Goal: Information Seeking & Learning: Learn about a topic

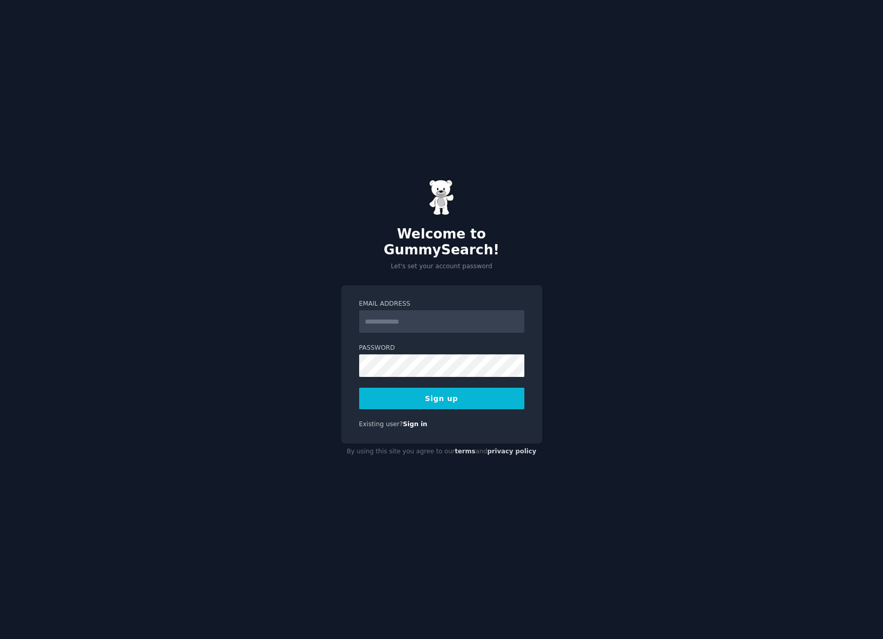
drag, startPoint x: 290, startPoint y: 355, endPoint x: 349, endPoint y: 499, distance: 155.7
click at [290, 355] on div "Welcome to GummySearch! Let's set your account password Email Address Password …" at bounding box center [441, 319] width 883 height 639
click at [429, 319] on input "Email Address" at bounding box center [441, 321] width 165 height 23
paste input "**********"
type input "**********"
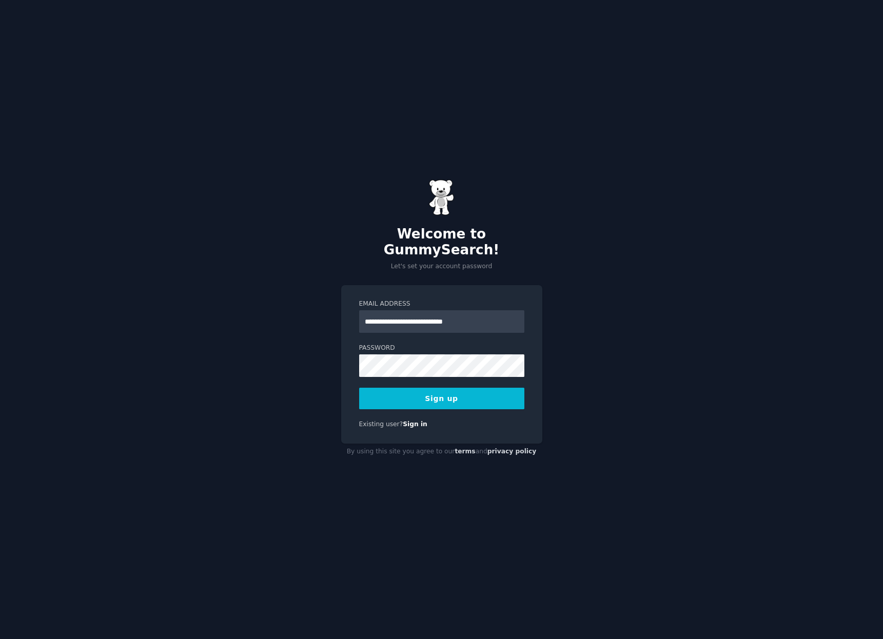
click at [268, 356] on div "**********" at bounding box center [441, 319] width 883 height 639
click at [424, 388] on button "Sign up" at bounding box center [441, 399] width 165 height 22
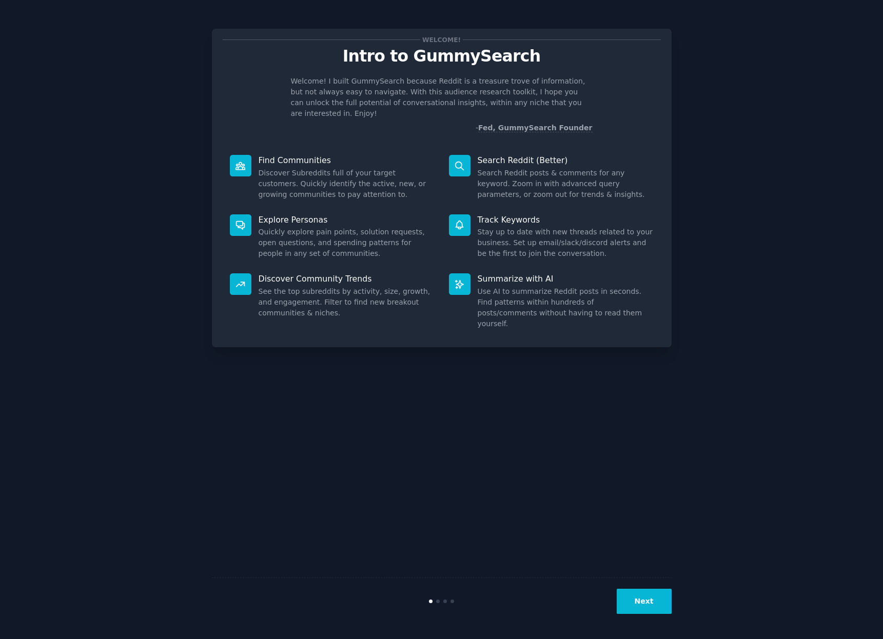
click at [651, 594] on button "Next" at bounding box center [643, 601] width 55 height 25
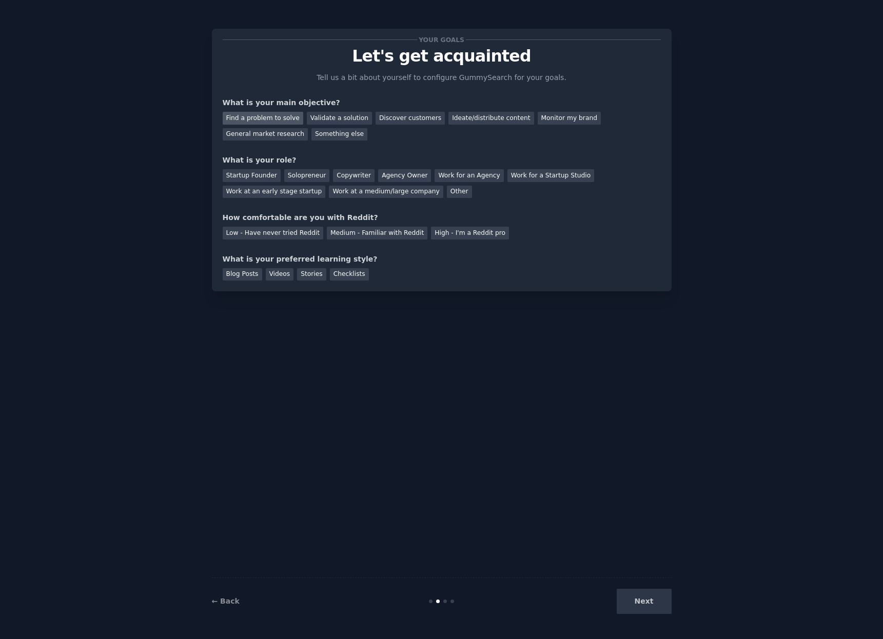
click at [272, 115] on div "Find a problem to solve" at bounding box center [263, 118] width 81 height 13
click at [642, 598] on div "Next" at bounding box center [594, 601] width 153 height 25
click at [642, 605] on div "Next" at bounding box center [594, 601] width 153 height 25
click at [296, 231] on div "Low - Have never tried Reddit" at bounding box center [273, 233] width 101 height 13
click at [251, 171] on div "Startup Founder" at bounding box center [252, 175] width 58 height 13
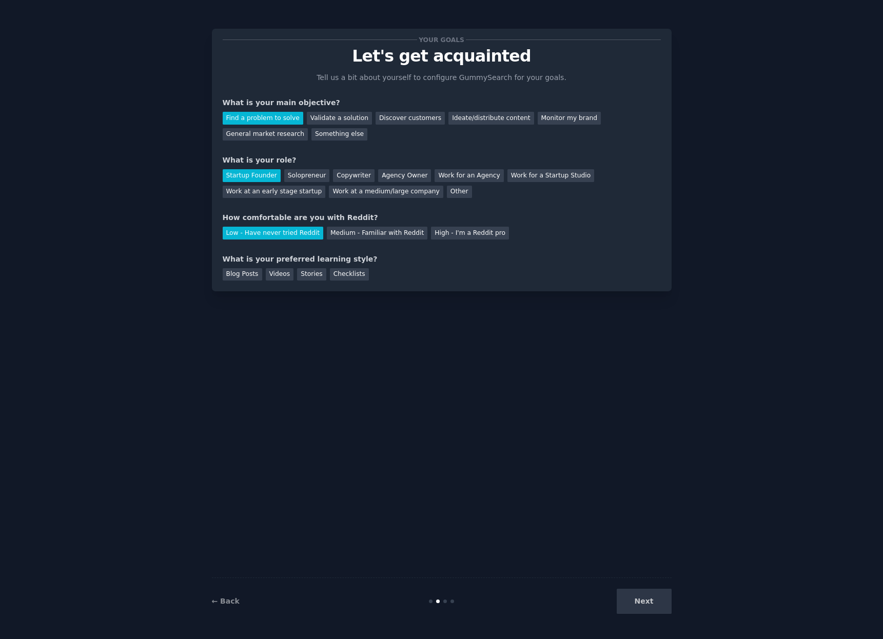
click at [639, 610] on div "Next" at bounding box center [594, 601] width 153 height 25
click at [244, 271] on div "Blog Posts" at bounding box center [242, 274] width 39 height 13
click at [664, 596] on button "Next" at bounding box center [643, 601] width 55 height 25
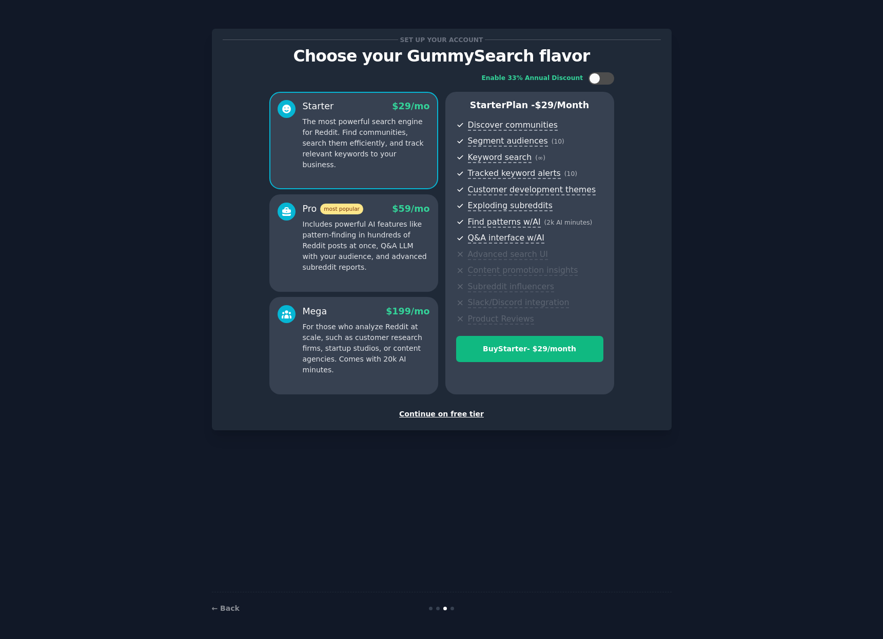
click at [377, 217] on div "Pro most popular $ 59 /mo Includes powerful AI features like pattern-finding in…" at bounding box center [366, 238] width 127 height 70
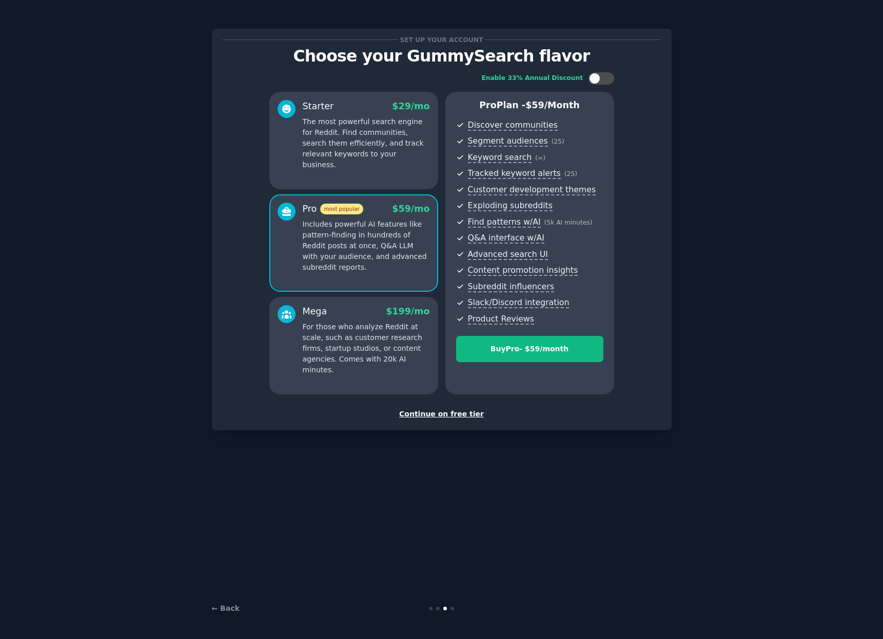
click at [362, 162] on div "Starter $ 29 /mo The most powerful search engine for Reddit. Find communities, …" at bounding box center [353, 140] width 169 height 97
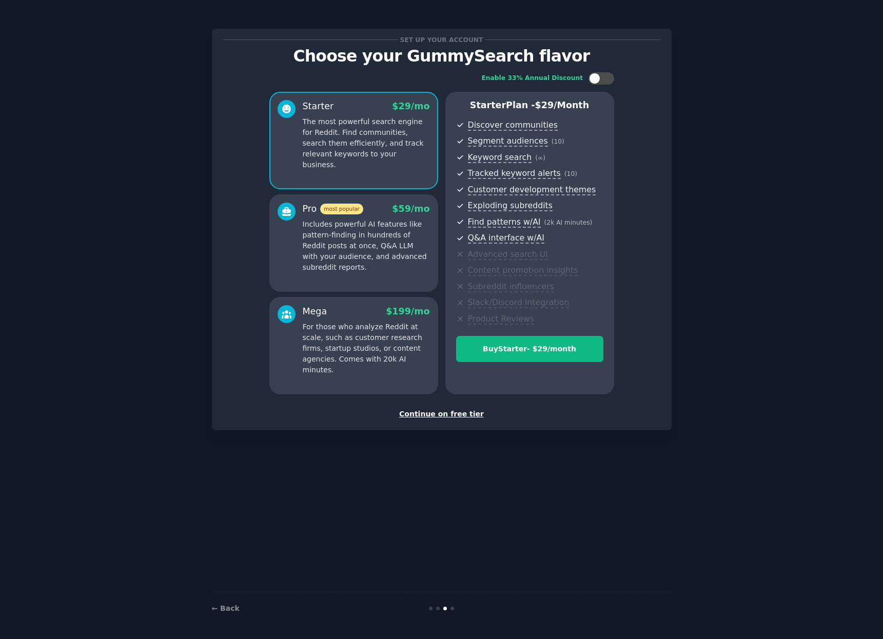
click at [353, 244] on p "Includes powerful AI features like pattern-finding in hundreds of Reddit posts …" at bounding box center [366, 246] width 127 height 54
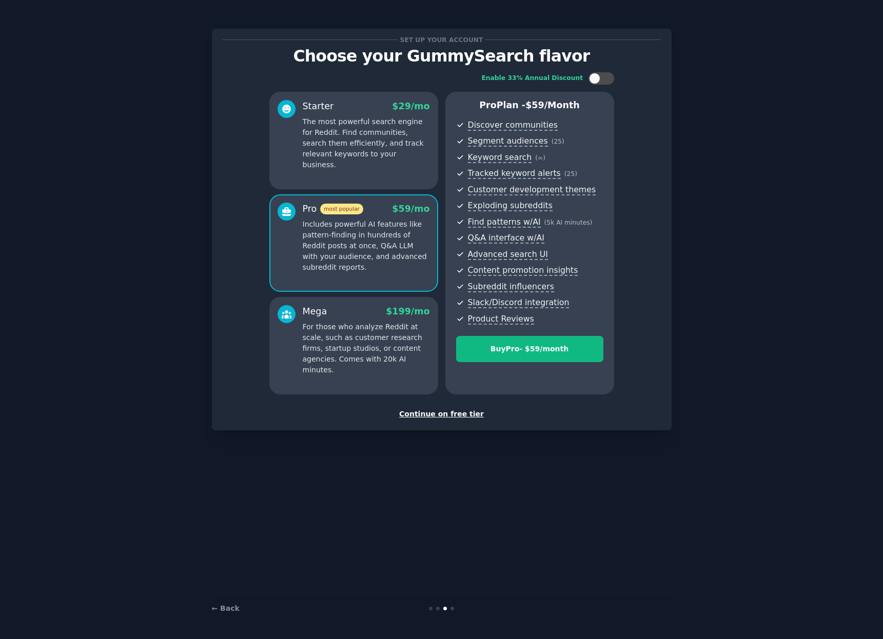
click at [319, 345] on p "For those who analyze Reddit at scale, such as customer research firms, startup…" at bounding box center [366, 349] width 127 height 54
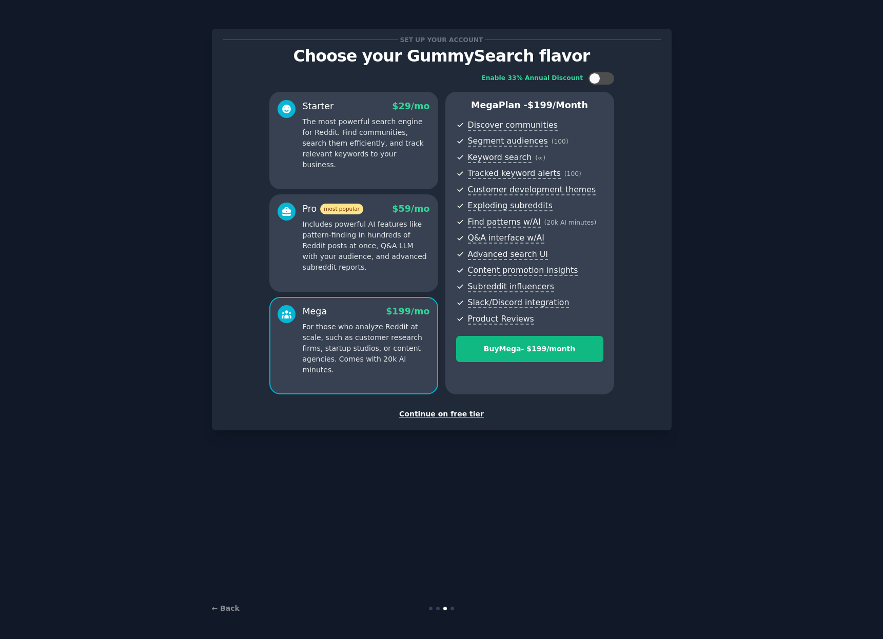
click at [336, 262] on p "Includes powerful AI features like pattern-finding in hundreds of Reddit posts …" at bounding box center [366, 246] width 127 height 54
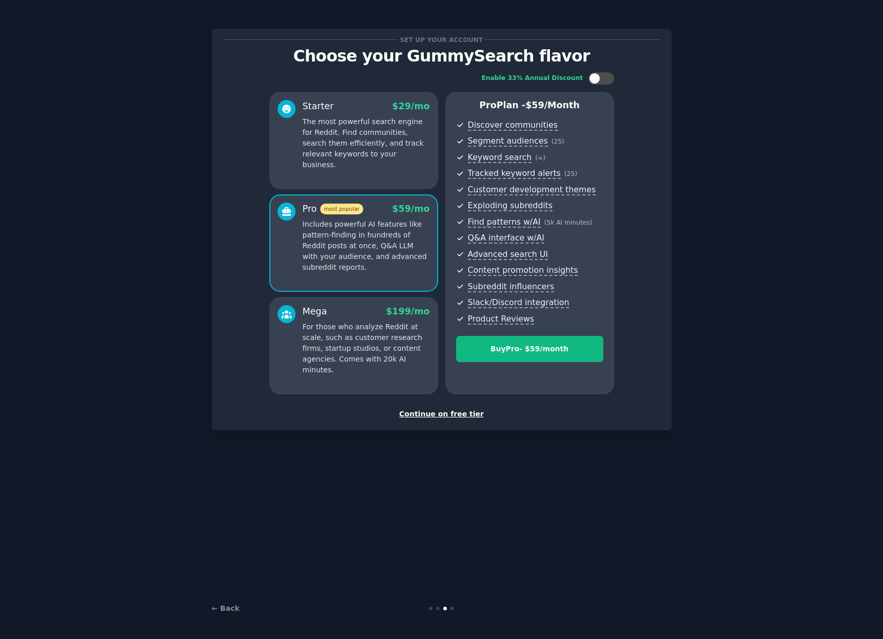
click at [356, 175] on div "Starter $ 29 /mo The most powerful search engine for Reddit. Find communities, …" at bounding box center [353, 140] width 169 height 97
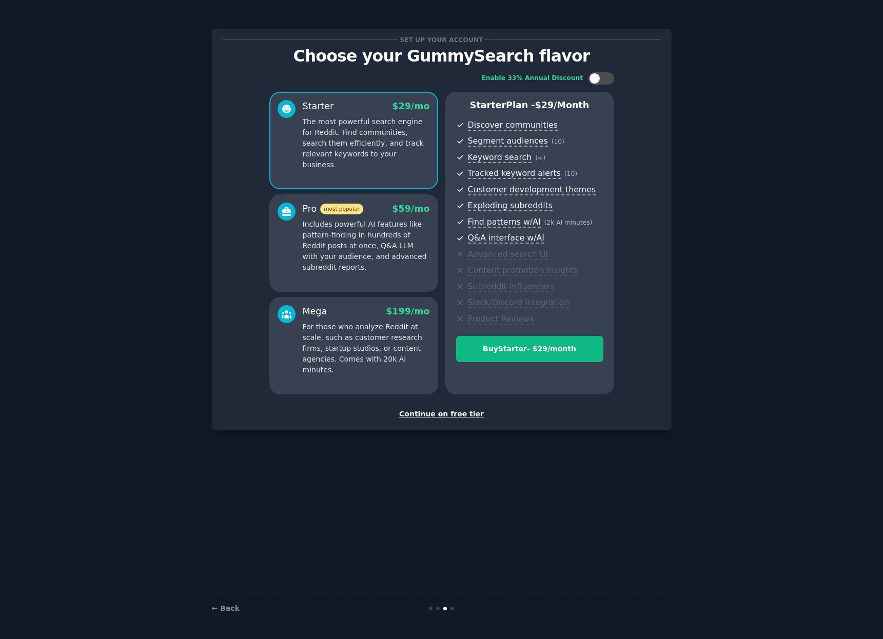
click at [357, 229] on p "Includes powerful AI features like pattern-finding in hundreds of Reddit posts …" at bounding box center [366, 246] width 127 height 54
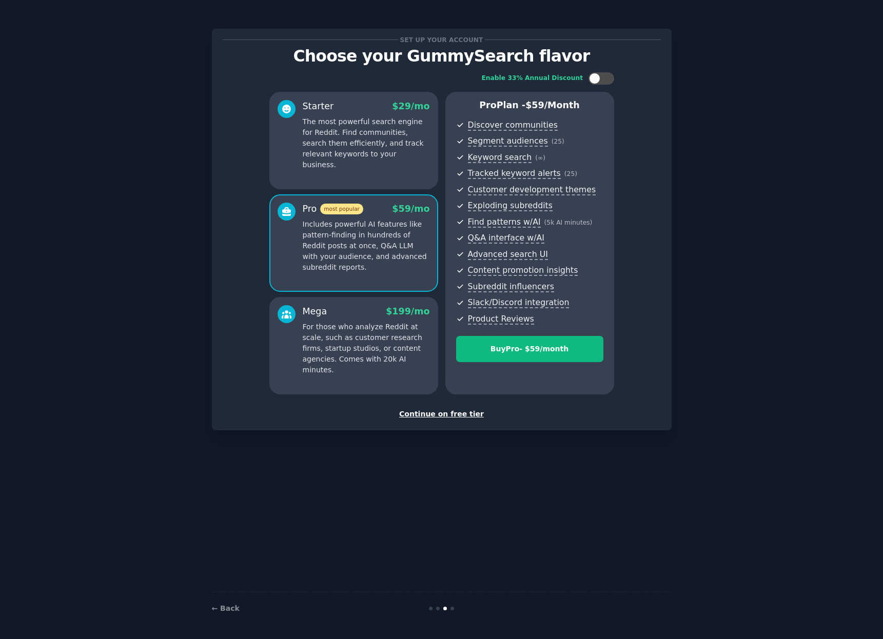
click at [374, 98] on div "Starter $ 29 /mo The most powerful search engine for Reddit. Find communities, …" at bounding box center [353, 140] width 169 height 97
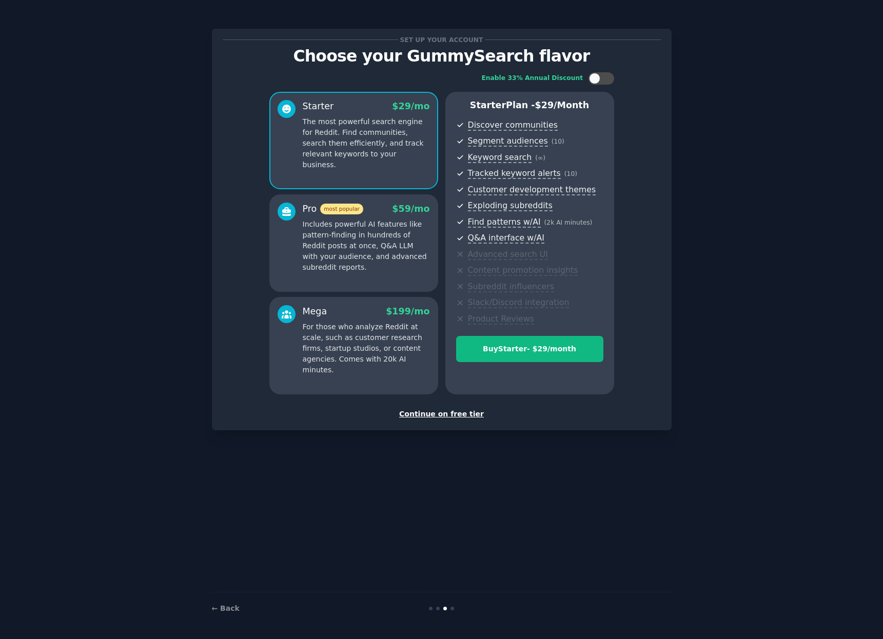
click at [361, 247] on p "Includes powerful AI features like pattern-finding in hundreds of Reddit posts …" at bounding box center [366, 246] width 127 height 54
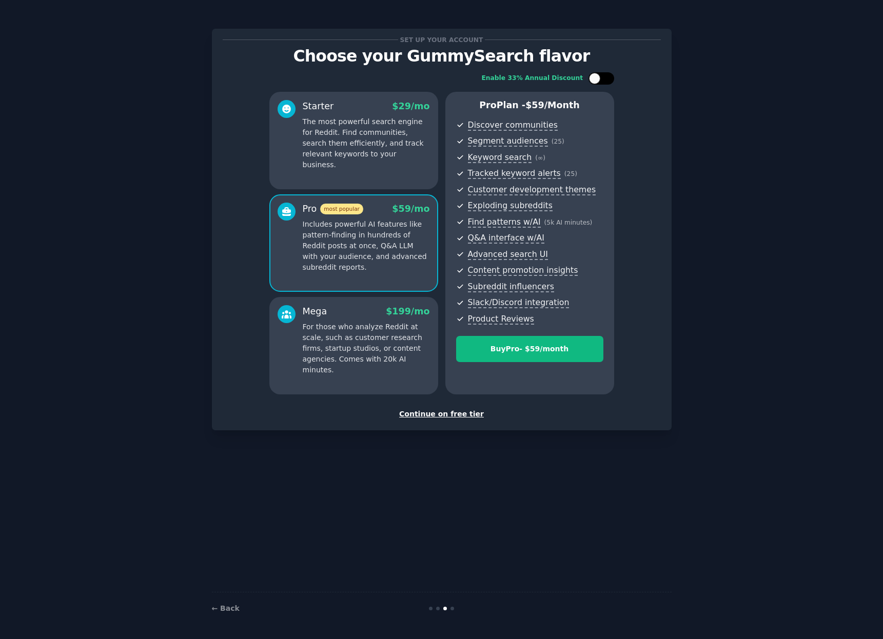
click at [602, 84] on div at bounding box center [601, 78] width 26 height 12
checkbox input "false"
click at [434, 414] on div "Continue on free tier" at bounding box center [442, 414] width 438 height 11
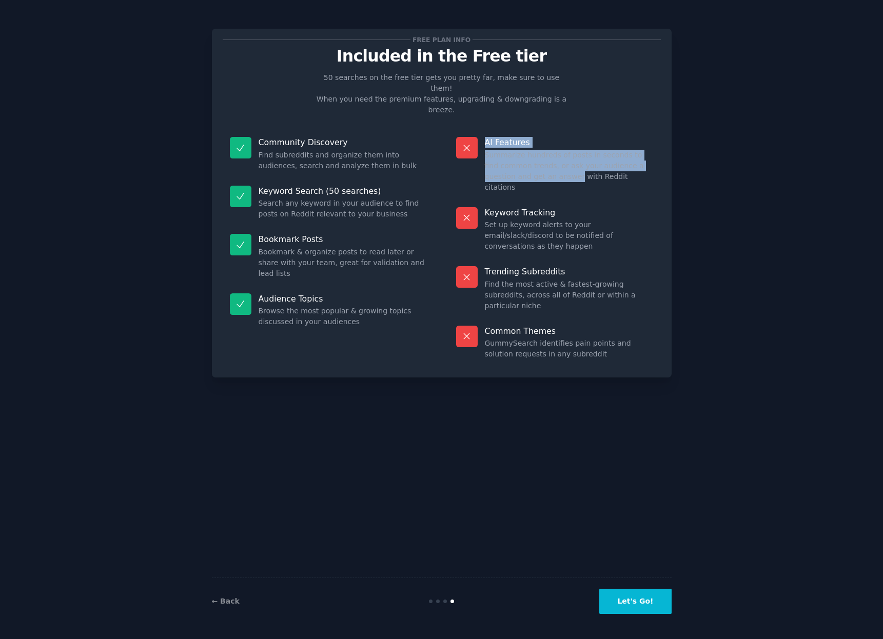
drag, startPoint x: 397, startPoint y: 142, endPoint x: 545, endPoint y: 150, distance: 147.4
click at [545, 150] on div "Community Discovery Find subreddits and organize them into audiences, search an…" at bounding box center [442, 248] width 438 height 237
click at [545, 150] on dd "Summarize hundreds of posts in seconds to find common trends, or ask your audie…" at bounding box center [569, 171] width 169 height 43
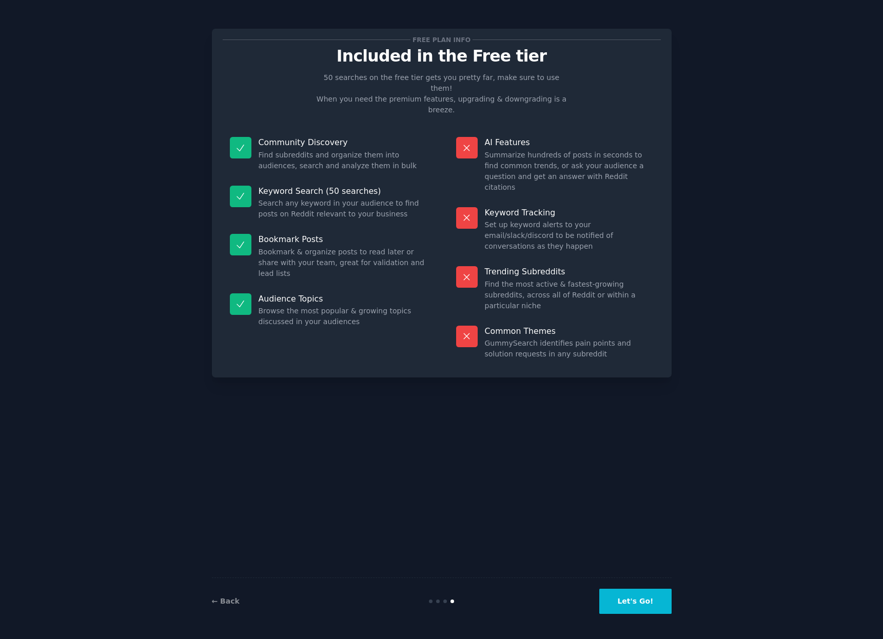
click at [566, 209] on div "Keyword Tracking Set up keyword alerts to your email/slack/discord to be notifi…" at bounding box center [555, 229] width 212 height 59
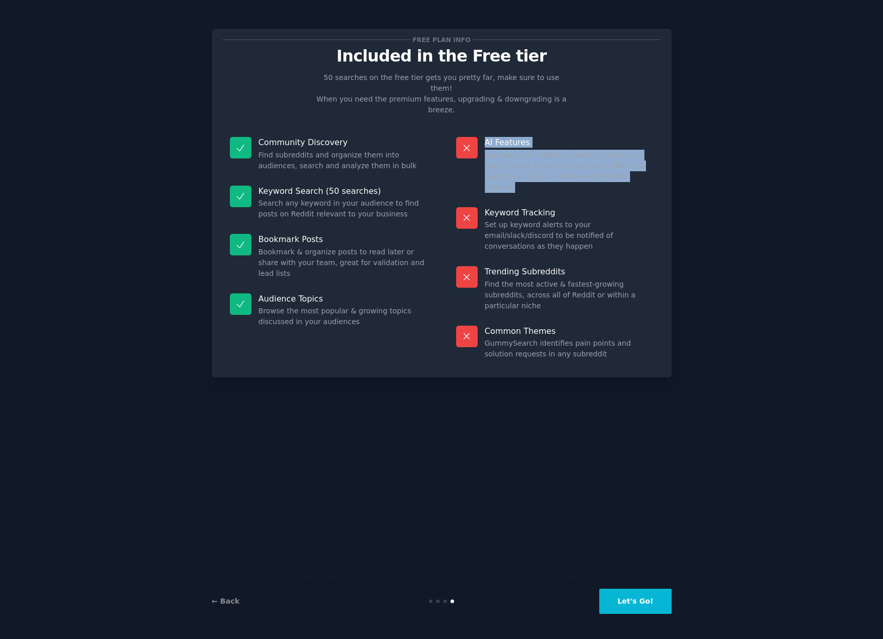
drag, startPoint x: 566, startPoint y: 209, endPoint x: 474, endPoint y: 106, distance: 138.0
click at [474, 106] on div "Free plan info Included in the Free tier 50 searches on the free tier gets you …" at bounding box center [442, 202] width 438 height 327
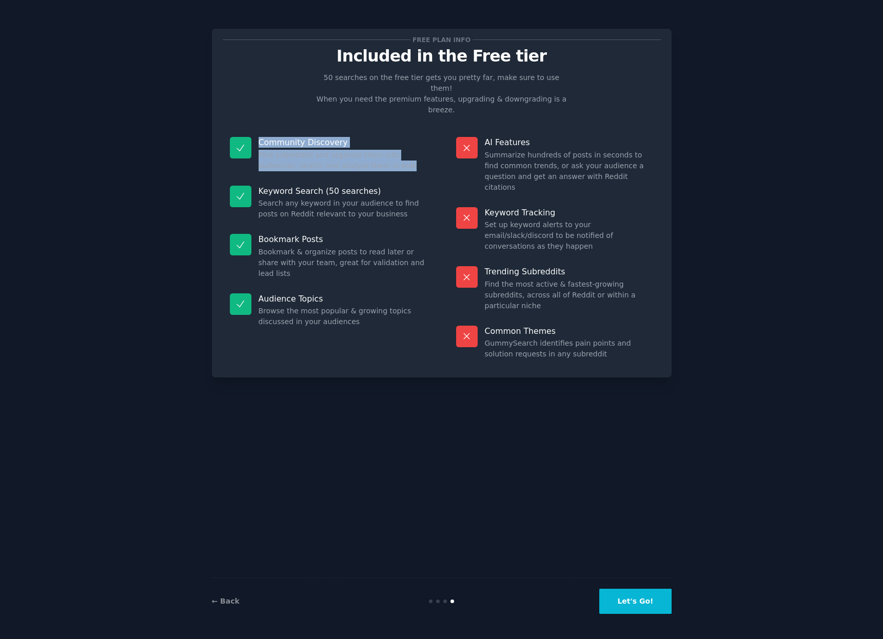
drag, startPoint x: 337, startPoint y: 253, endPoint x: 246, endPoint y: 127, distance: 155.7
click at [246, 130] on dl "Community Discovery Find subreddits and organize them into audiences, search an…" at bounding box center [329, 248] width 212 height 237
click at [222, 606] on div "← Back" at bounding box center [288, 601] width 153 height 11
click at [222, 601] on link "← Back" at bounding box center [226, 601] width 28 height 8
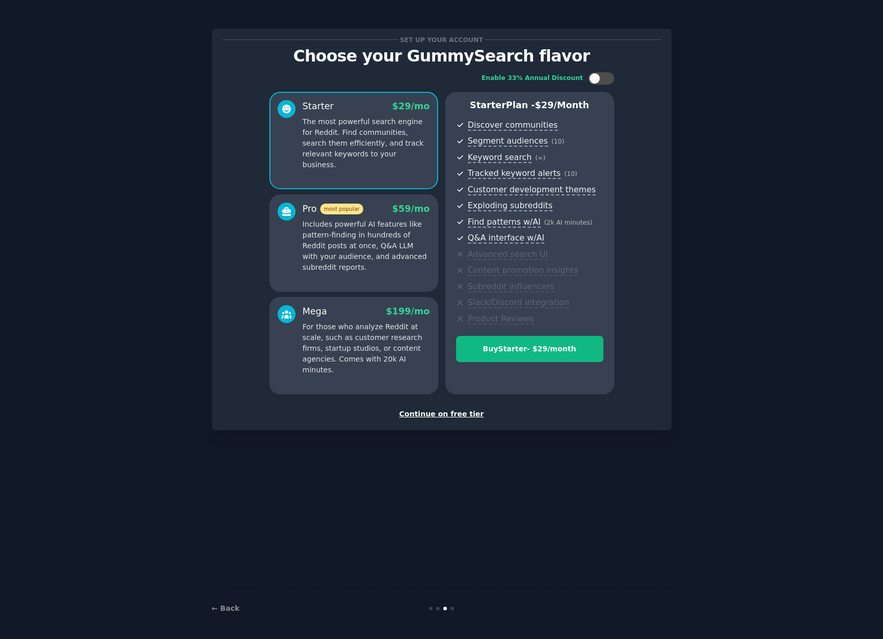
click at [407, 240] on p "Includes powerful AI features like pattern-finding in hundreds of Reddit posts …" at bounding box center [366, 246] width 127 height 54
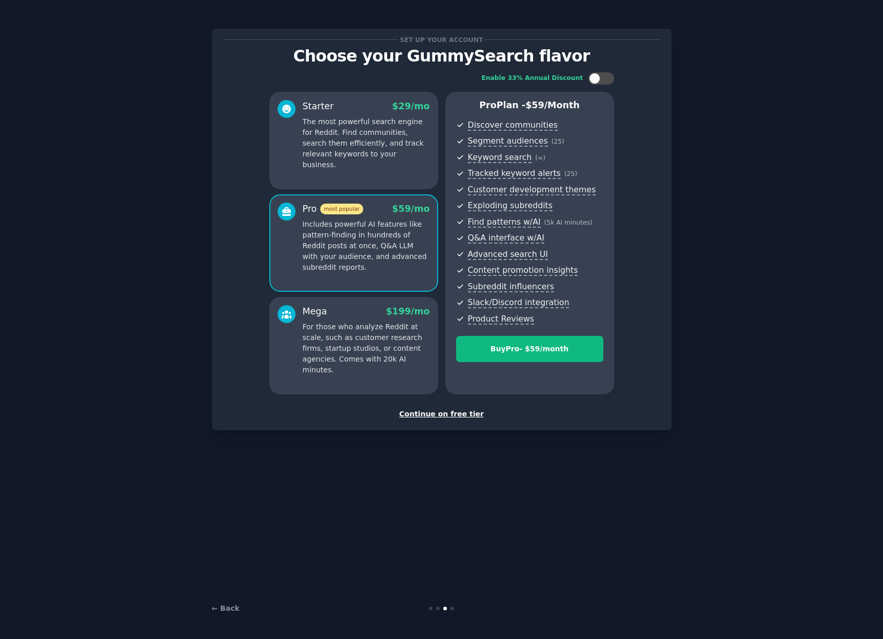
click at [361, 111] on div "Starter $ 29 /mo" at bounding box center [366, 106] width 127 height 13
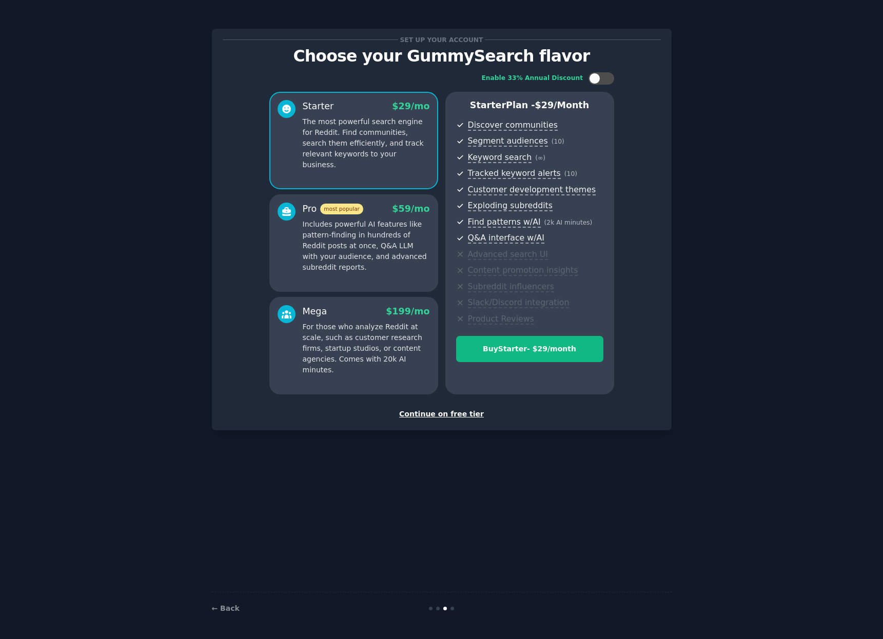
click at [369, 126] on p "The most powerful search engine for Reddit. Find communities, search them effic…" at bounding box center [366, 143] width 127 height 54
click at [374, 209] on div "Pro most popular $ 59 /mo" at bounding box center [366, 209] width 127 height 13
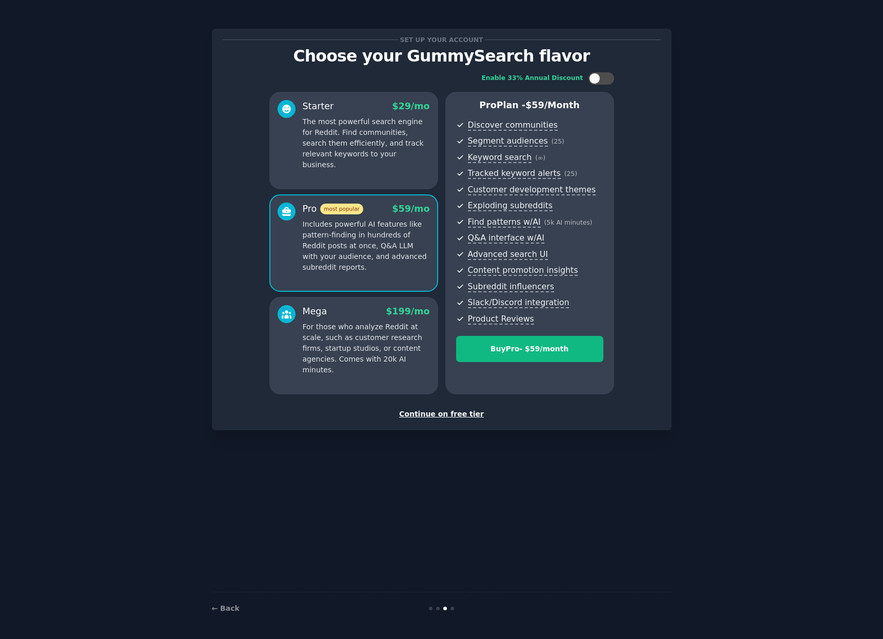
click at [377, 168] on div "Starter $ 29 /mo The most powerful search engine for Reddit. Find communities, …" at bounding box center [353, 140] width 169 height 97
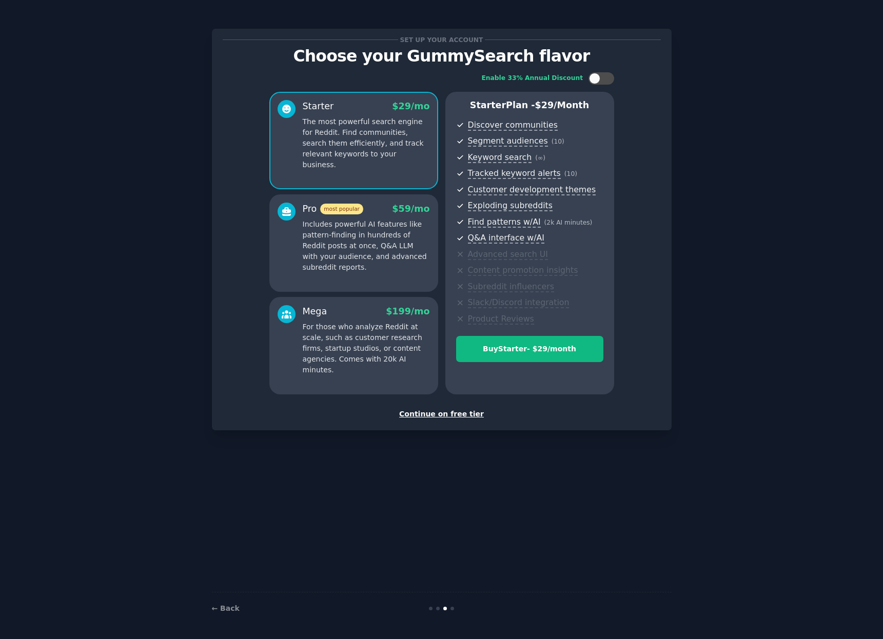
click at [381, 209] on div "Pro most popular $ 59 /mo" at bounding box center [366, 209] width 127 height 13
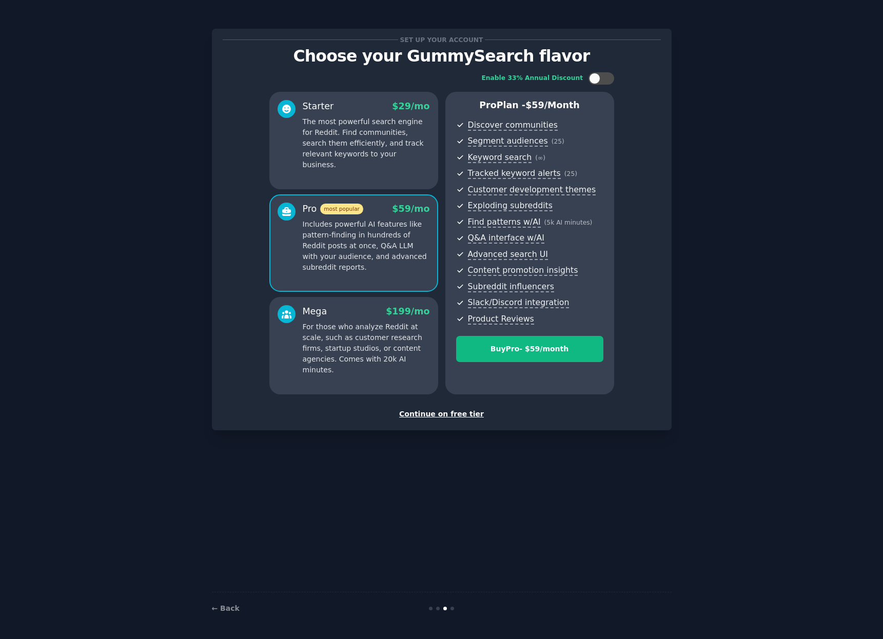
click at [440, 419] on div "Continue on free tier" at bounding box center [442, 414] width 438 height 11
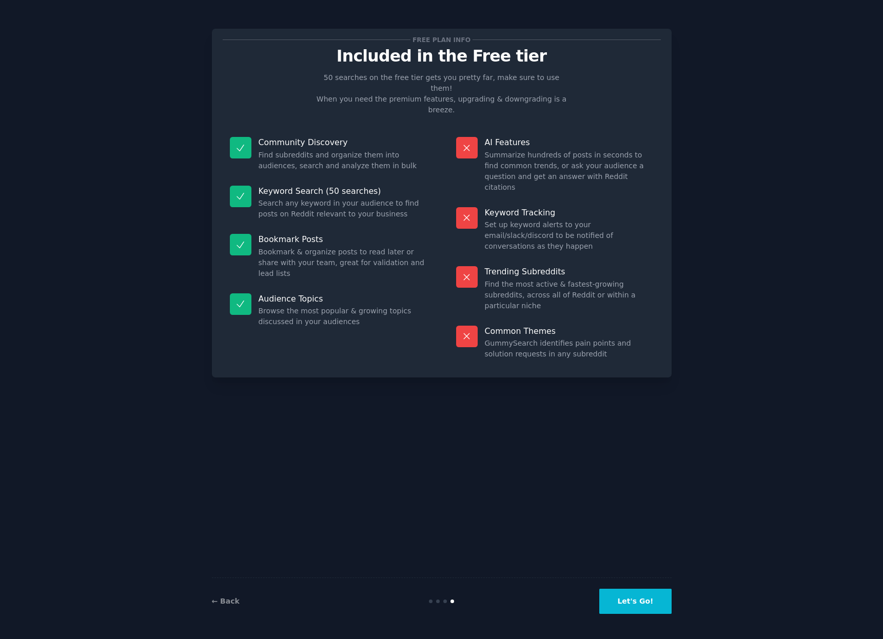
click at [641, 602] on button "Let's Go!" at bounding box center [635, 601] width 72 height 25
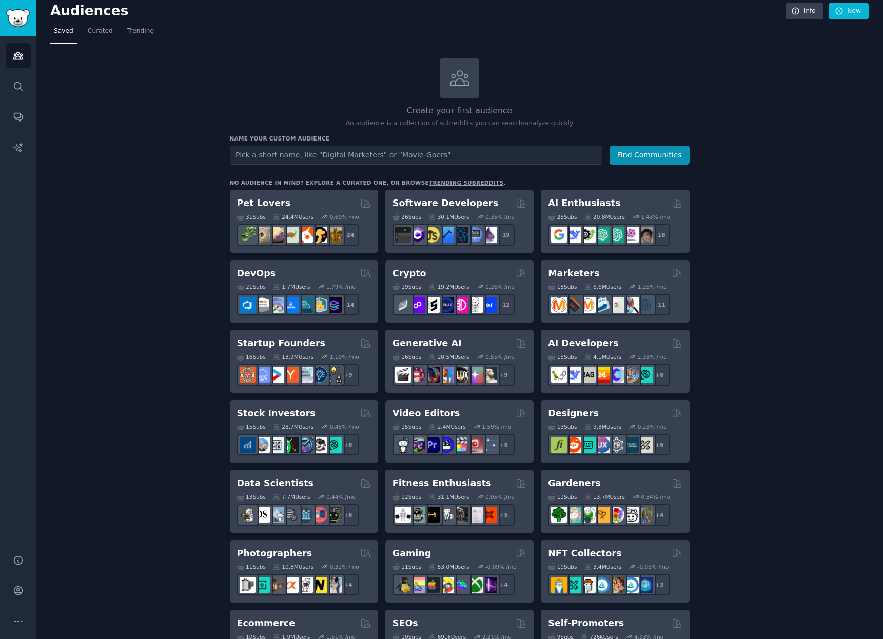
scroll to position [9, 0]
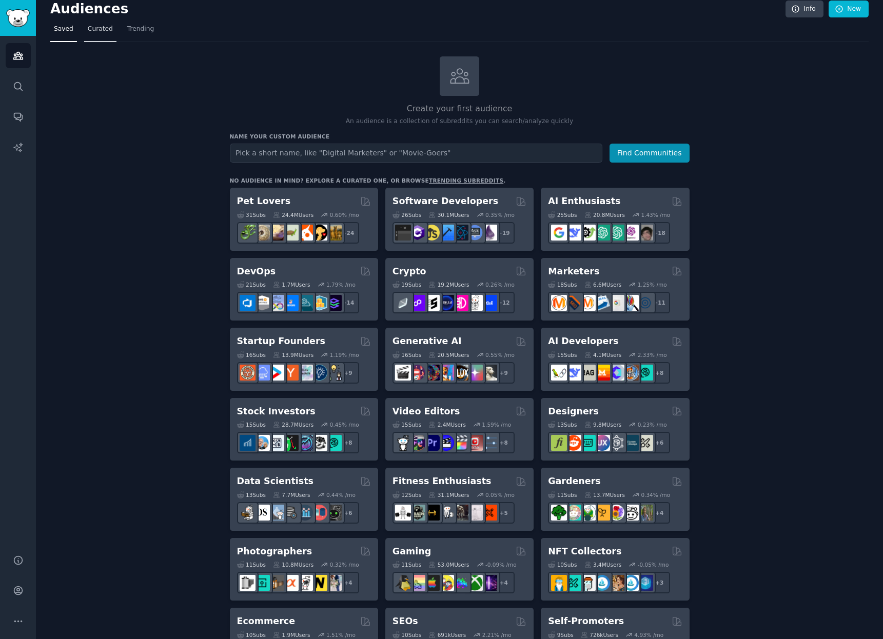
click at [88, 28] on span "Curated" at bounding box center [100, 29] width 25 height 9
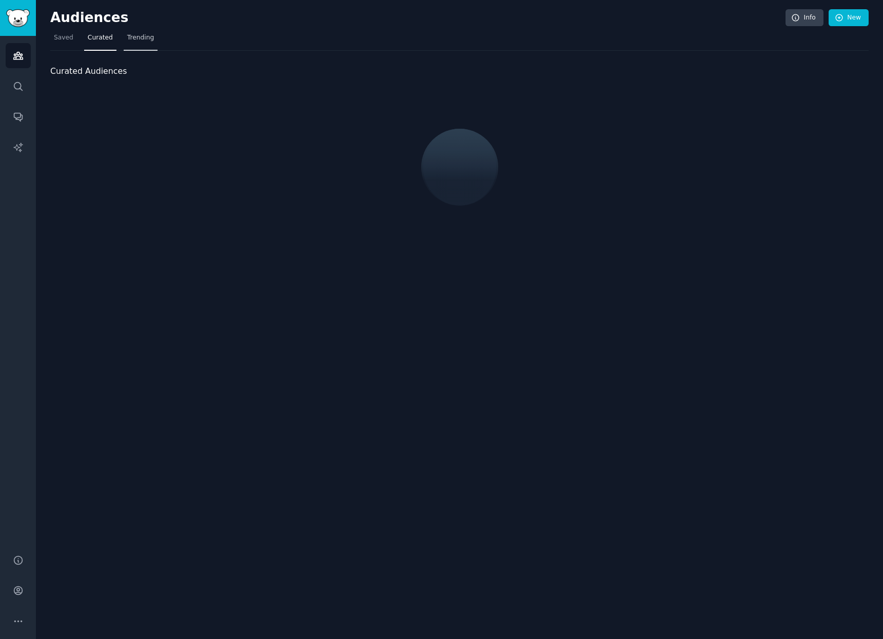
click at [137, 35] on span "Trending" at bounding box center [140, 37] width 27 height 9
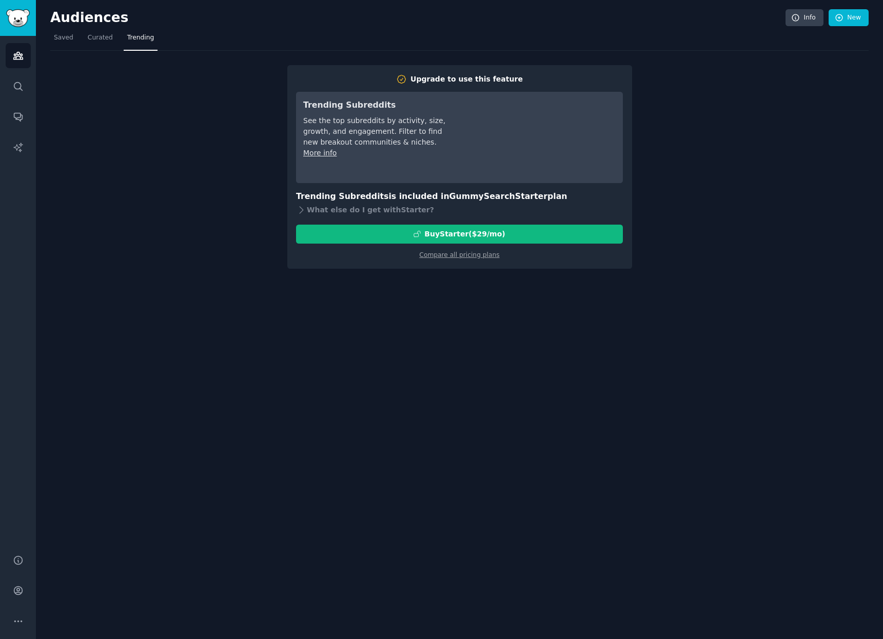
click at [396, 130] on div "See the top subreddits by activity, size, growth, and engagement. Filter to fin…" at bounding box center [375, 131] width 144 height 32
click at [297, 210] on icon at bounding box center [301, 210] width 11 height 11
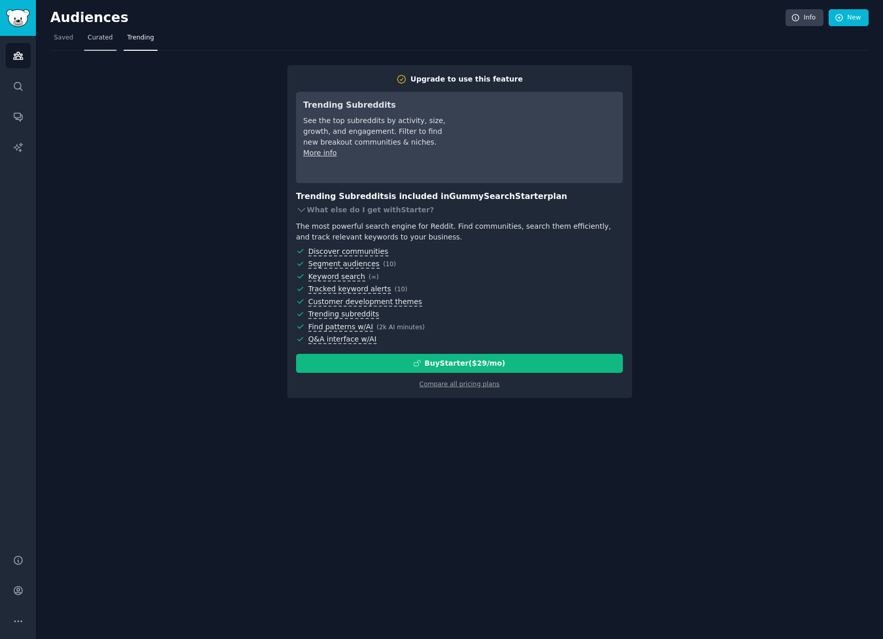
click at [90, 49] on link "Curated" at bounding box center [100, 40] width 32 height 21
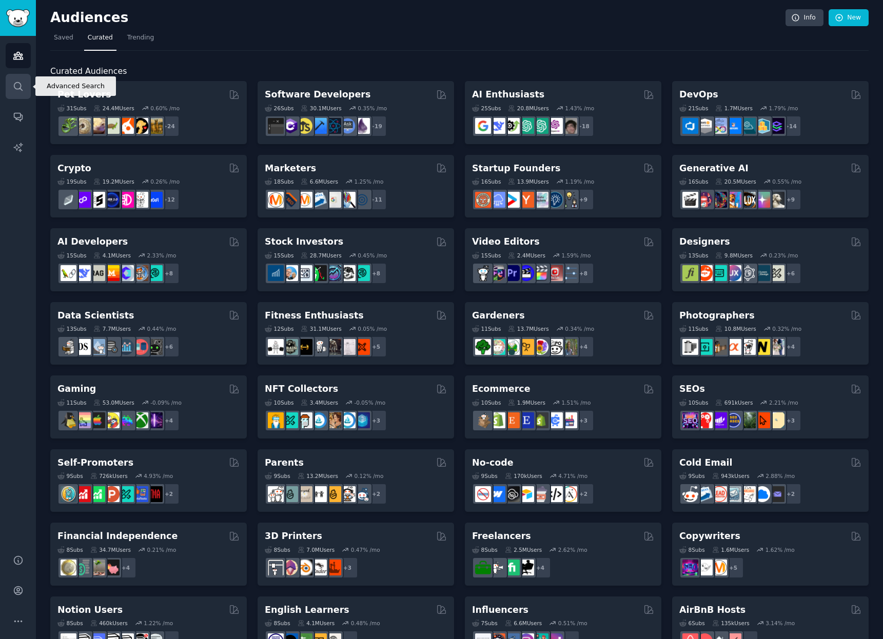
click at [23, 84] on icon "Sidebar" at bounding box center [18, 86] width 11 height 11
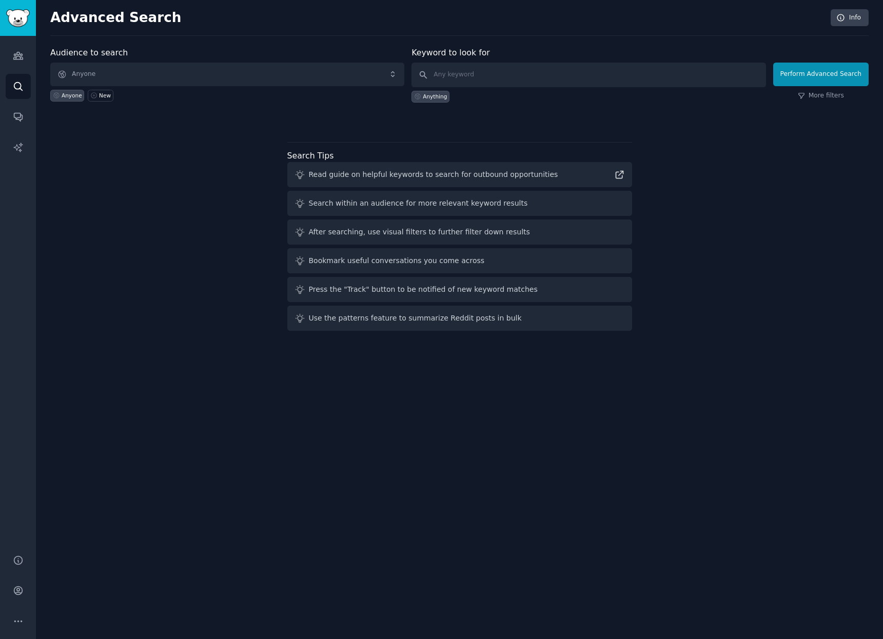
click at [19, 42] on div "Audiences Search Conversations AI Reports" at bounding box center [18, 289] width 36 height 506
click at [16, 111] on link "Conversations" at bounding box center [18, 116] width 25 height 25
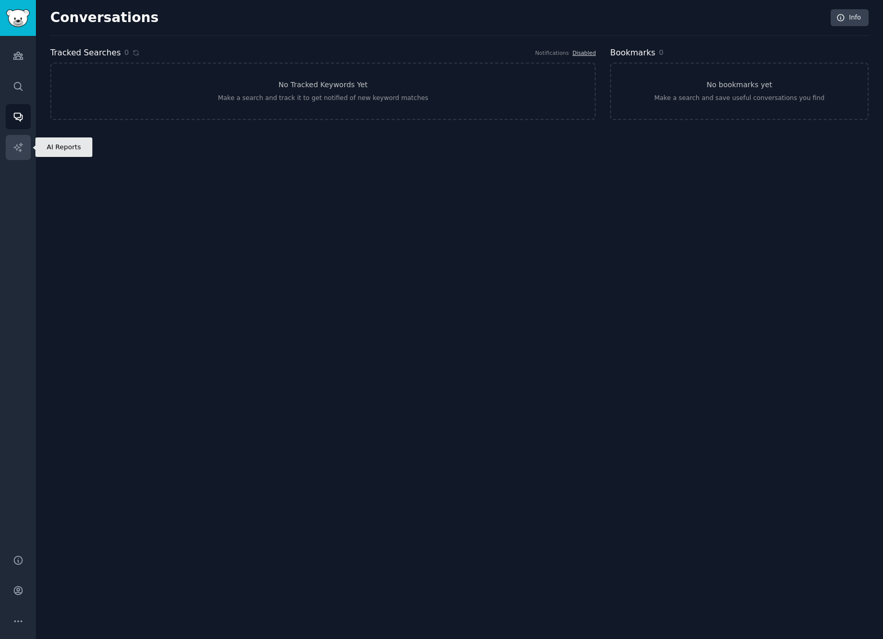
click at [26, 148] on link "AI Reports" at bounding box center [18, 147] width 25 height 25
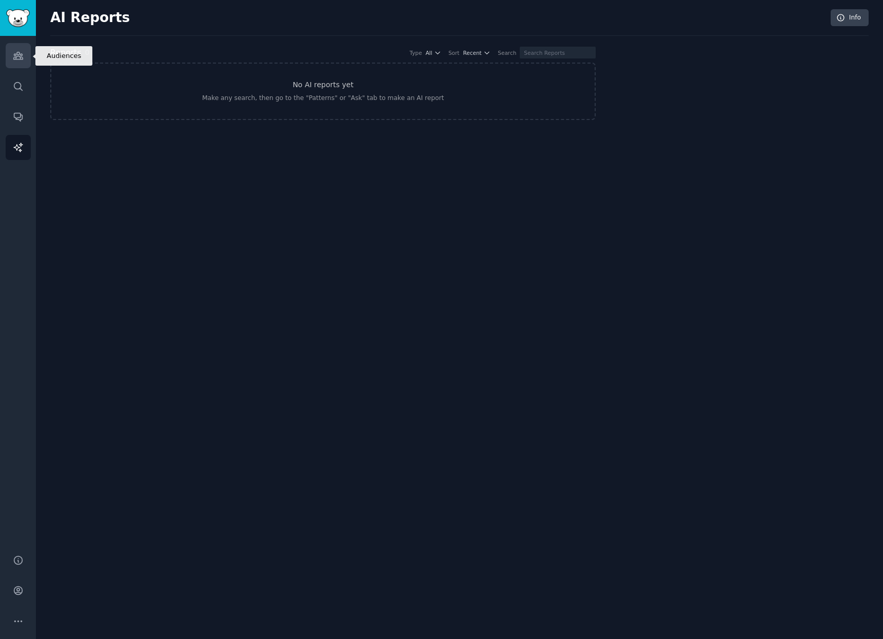
click at [15, 57] on icon "Sidebar" at bounding box center [17, 55] width 9 height 7
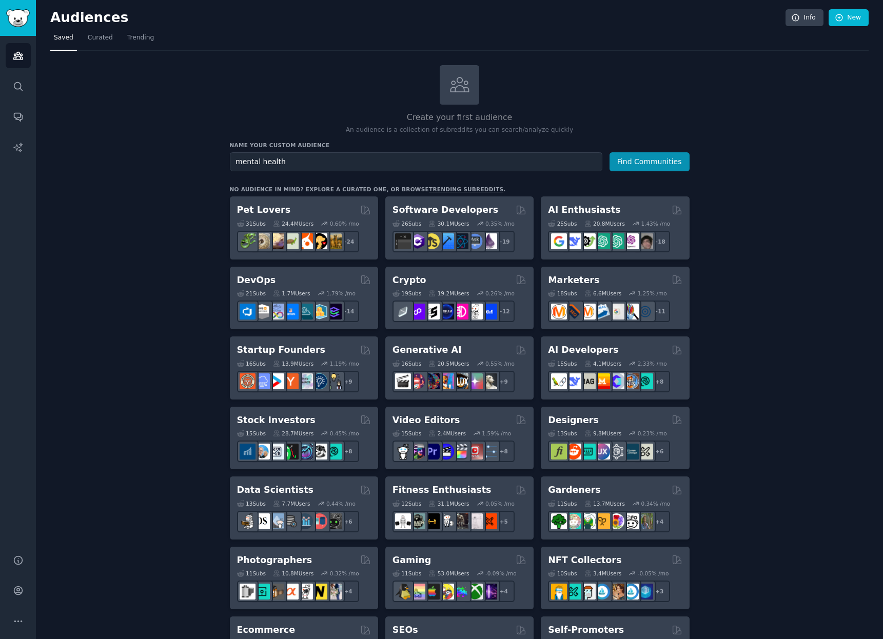
type input "mental health"
click at [609, 152] on button "Find Communities" at bounding box center [649, 161] width 80 height 19
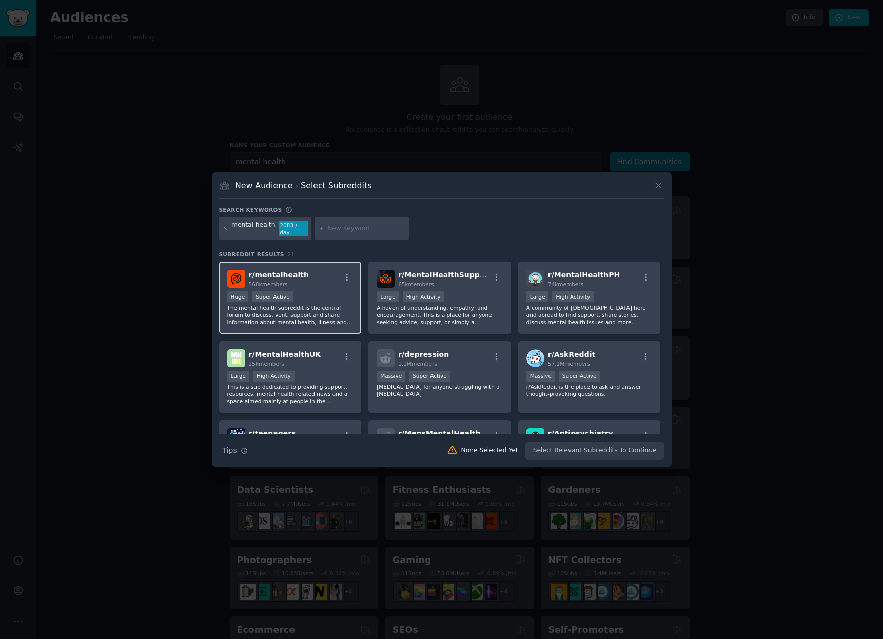
click at [322, 302] on div "Huge Super Active" at bounding box center [290, 297] width 126 height 13
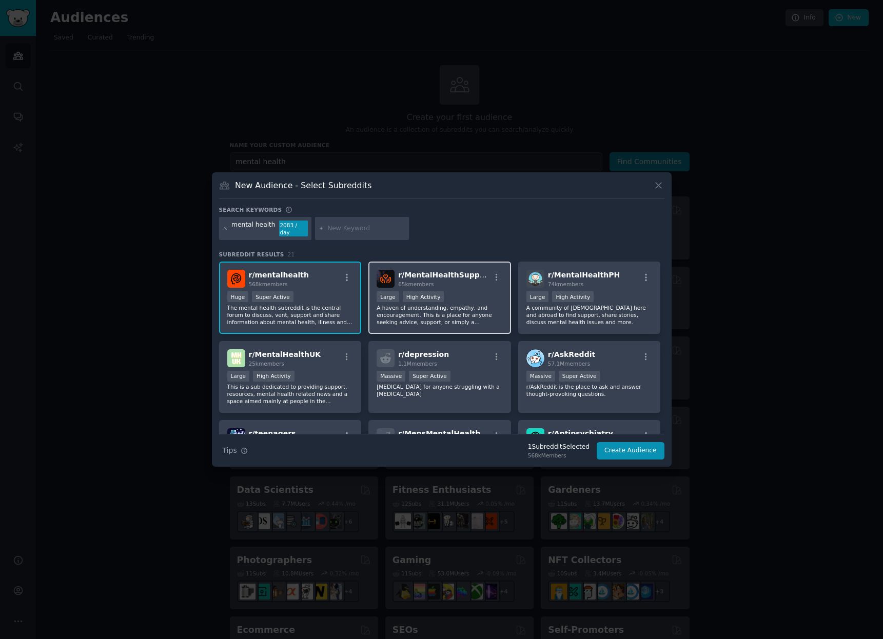
click at [421, 313] on p "A haven of understanding, empathy, and encouragement. This is a place for anyon…" at bounding box center [439, 315] width 126 height 22
click at [597, 328] on div "r/ MentalHealthPH 74k members 10,000 - 100,000 members Large High Activity A co…" at bounding box center [589, 298] width 143 height 72
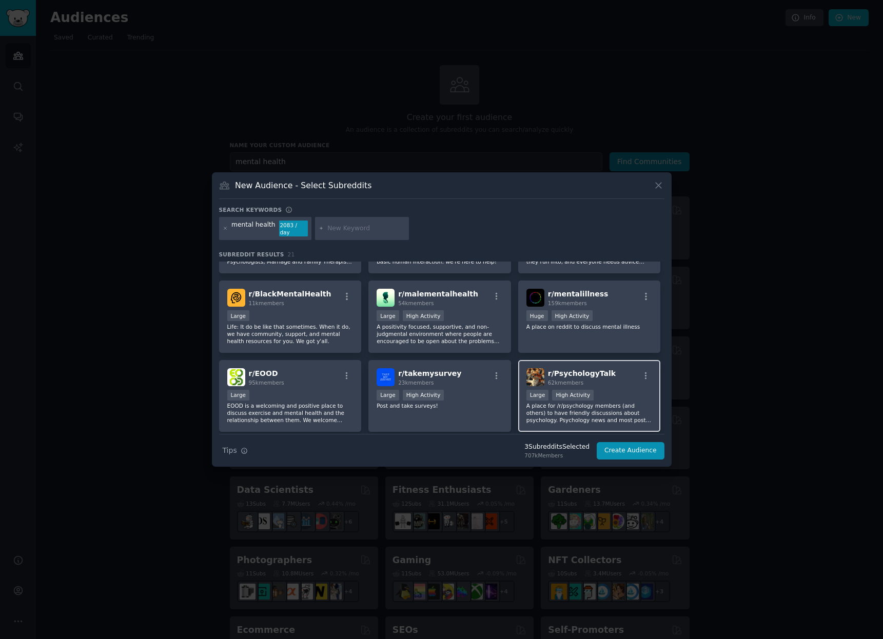
scroll to position [331, 0]
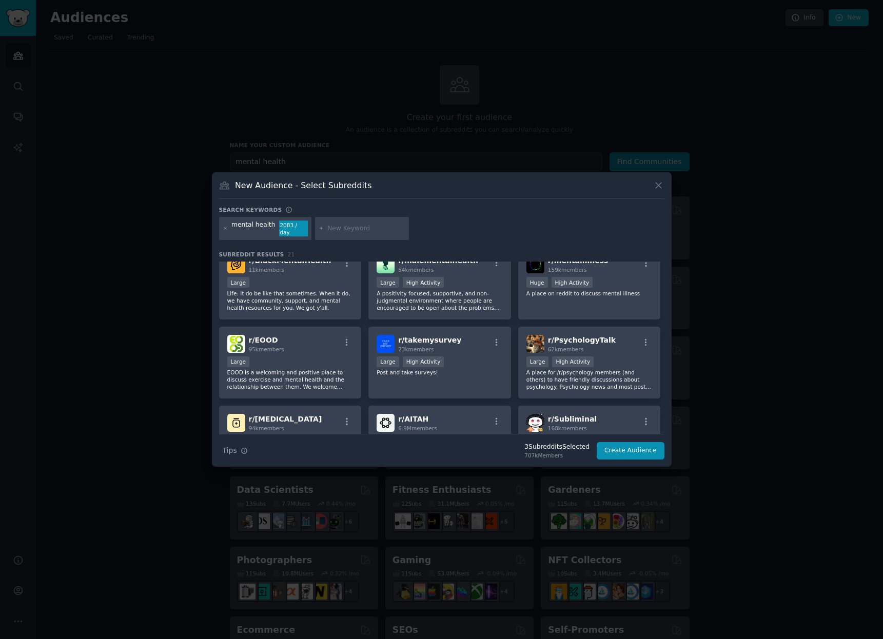
click at [343, 230] on input "text" at bounding box center [366, 228] width 78 height 9
type input "healthcare apps"
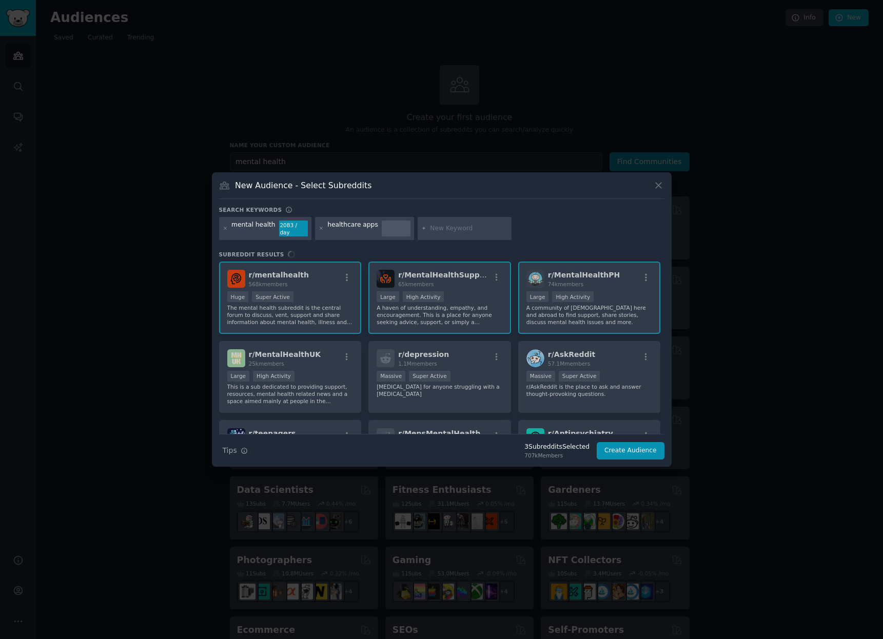
click at [337, 230] on div "healthcare apps" at bounding box center [352, 229] width 51 height 16
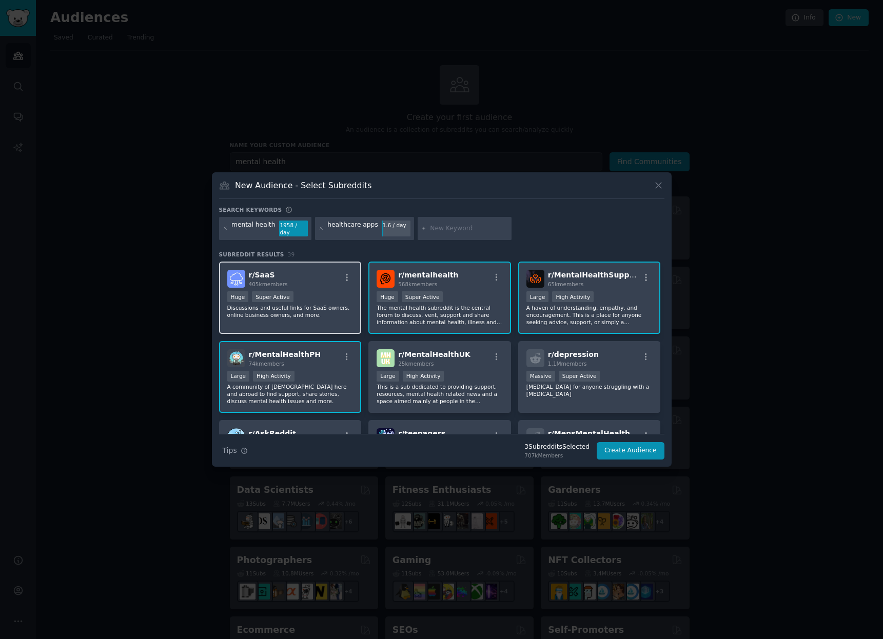
click at [329, 291] on div "Huge Super Active" at bounding box center [290, 297] width 126 height 13
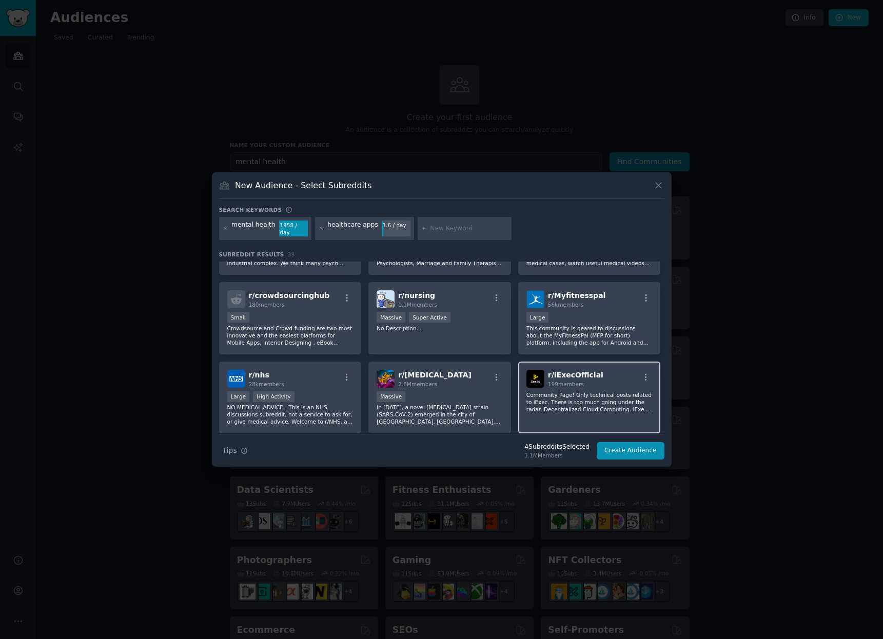
scroll to position [392, 0]
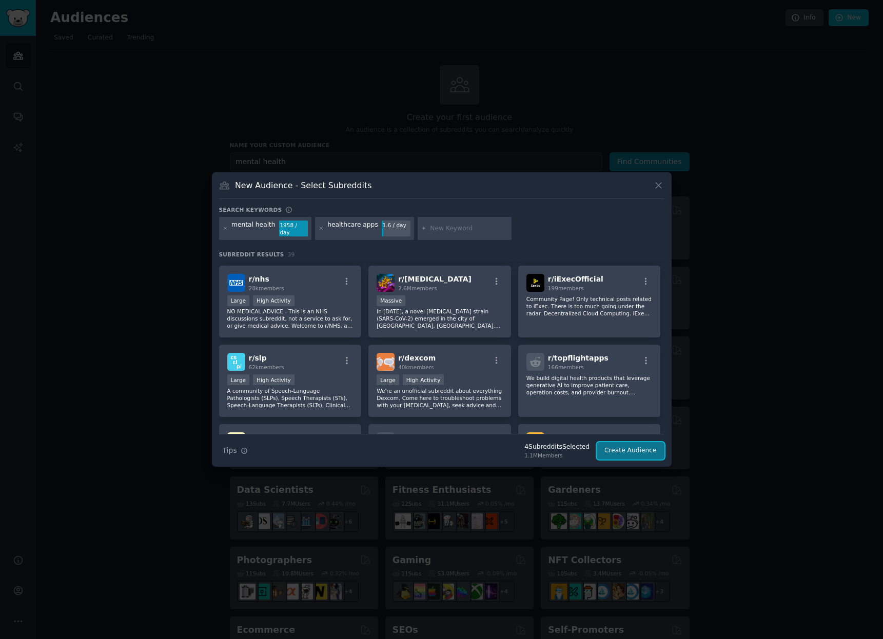
click at [620, 444] on button "Create Audience" at bounding box center [630, 450] width 68 height 17
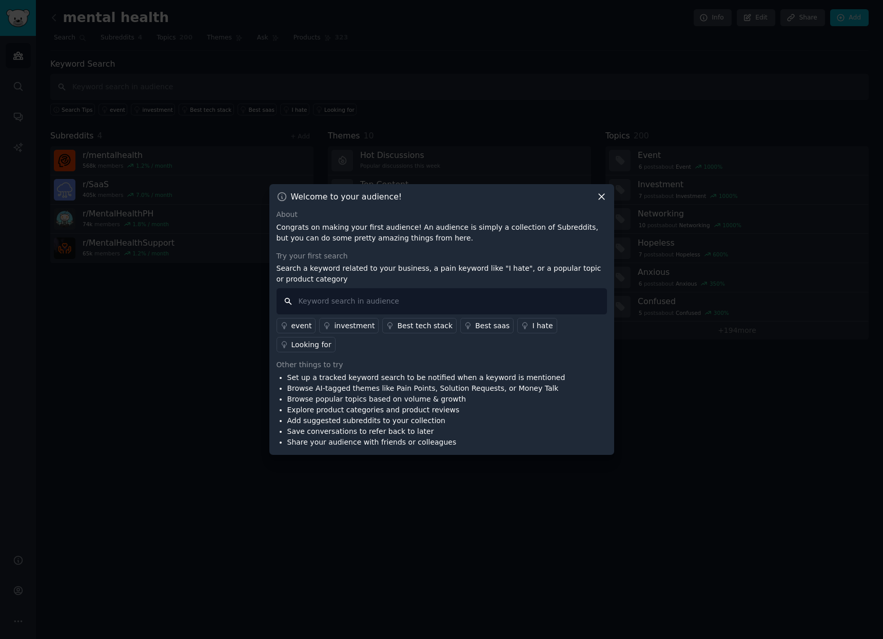
click at [465, 314] on input "text" at bounding box center [441, 301] width 330 height 26
type input "I hate"
click at [517, 333] on link "I hate" at bounding box center [536, 325] width 39 height 15
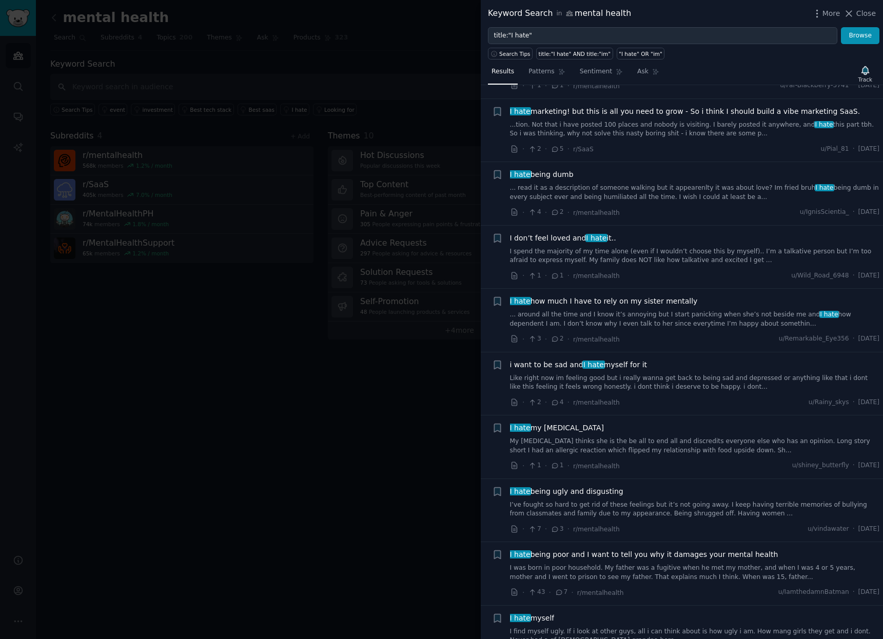
scroll to position [3495, 0]
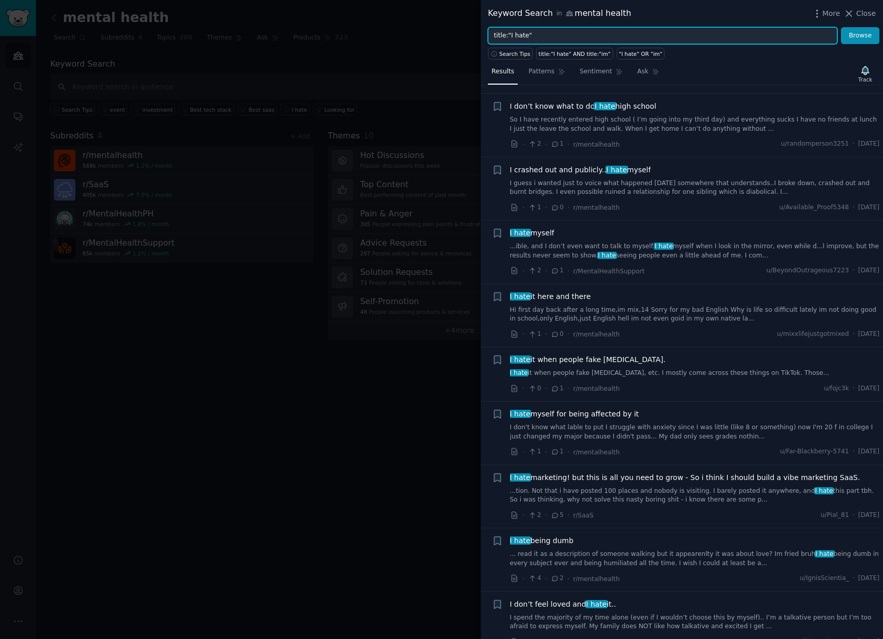
click at [541, 38] on input "title:"I hate"" at bounding box center [662, 35] width 349 height 17
click at [539, 38] on input "title:"I hate"" at bounding box center [662, 35] width 349 height 17
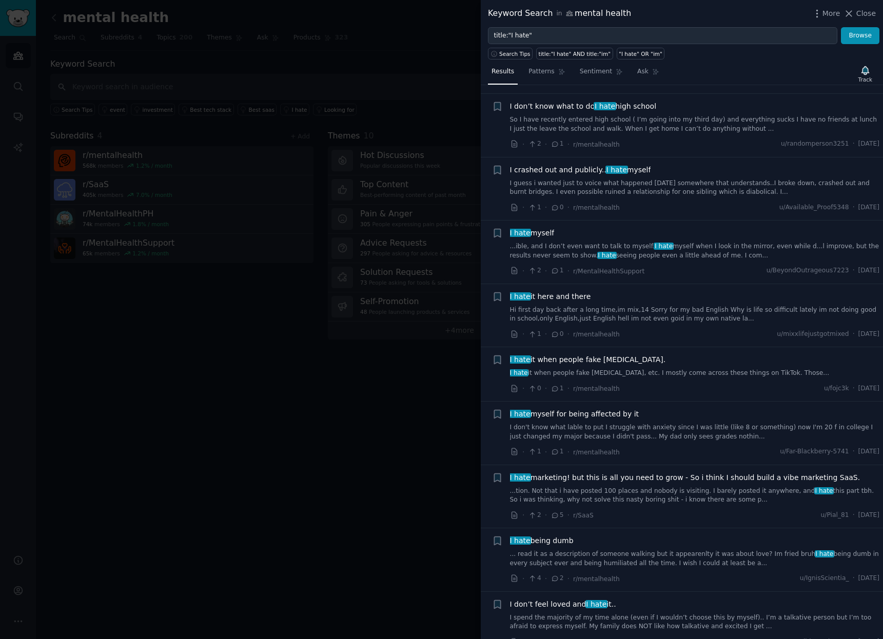
click at [382, 47] on div at bounding box center [441, 319] width 883 height 639
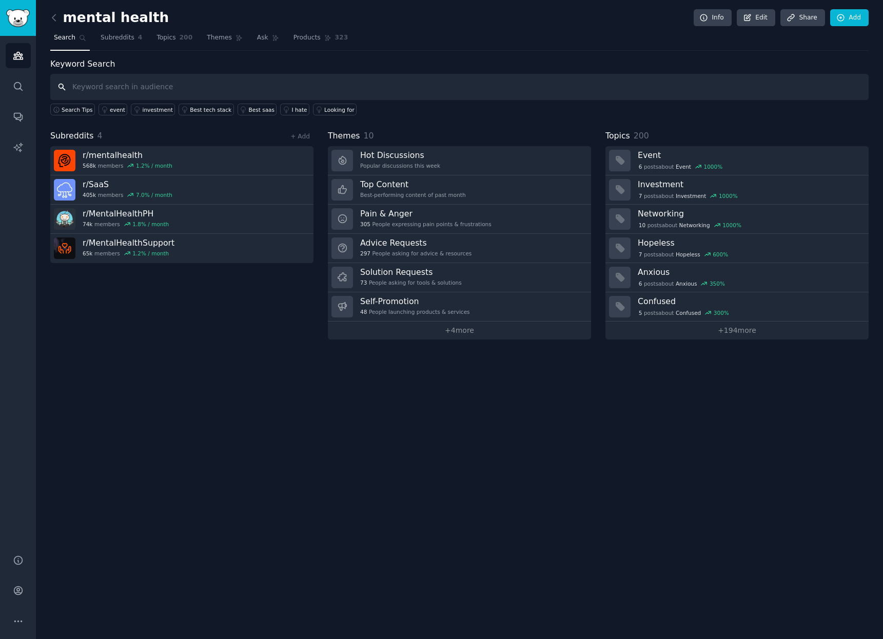
click at [319, 91] on input "text" at bounding box center [459, 87] width 818 height 26
